Goal: Communication & Community: Connect with others

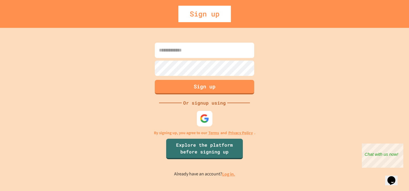
click at [205, 119] on img at bounding box center [204, 118] width 9 height 9
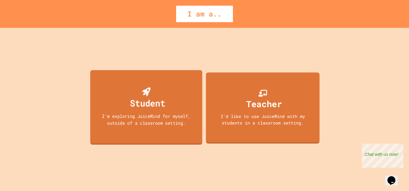
click at [185, 122] on div "I'm exploring JuiceMind for myself, outside of a classroom setting." at bounding box center [146, 119] width 101 height 13
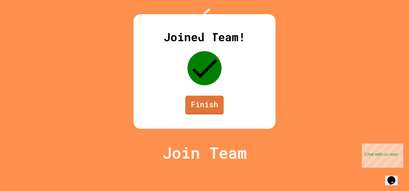
click at [199, 114] on link "Finish" at bounding box center [204, 104] width 38 height 19
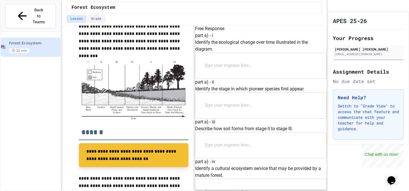
scroll to position [208, 0]
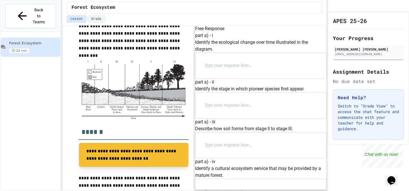
click at [227, 69] on p at bounding box center [241, 65] width 74 height 7
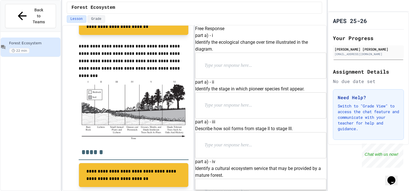
scroll to position [190, 0]
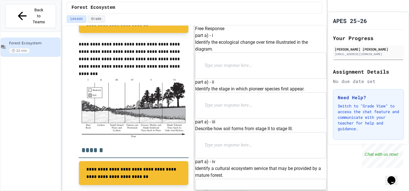
click at [228, 118] on div at bounding box center [260, 105] width 130 height 26
click at [230, 109] on p at bounding box center [241, 105] width 74 height 7
click at [228, 69] on p at bounding box center [241, 65] width 74 height 7
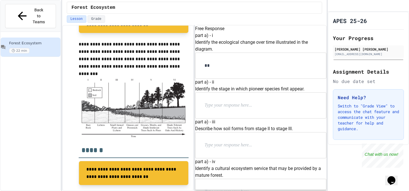
click at [230, 109] on p at bounding box center [241, 105] width 74 height 7
click at [228, 77] on div "**" at bounding box center [260, 66] width 130 height 26
click at [228, 69] on p "**" at bounding box center [250, 65] width 93 height 7
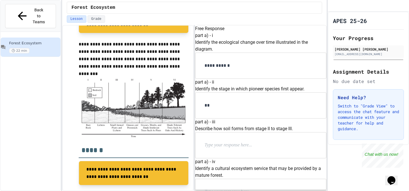
click at [226, 132] on div at bounding box center [260, 145] width 130 height 26
click at [224, 141] on p at bounding box center [241, 144] width 74 height 7
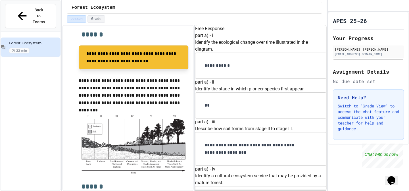
scroll to position [193, 0]
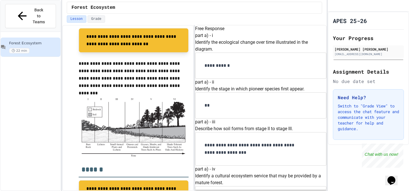
scroll to position [171, 0]
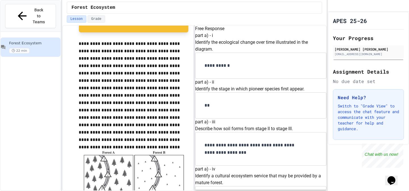
scroll to position [311, 0]
